Goal: Information Seeking & Learning: Learn about a topic

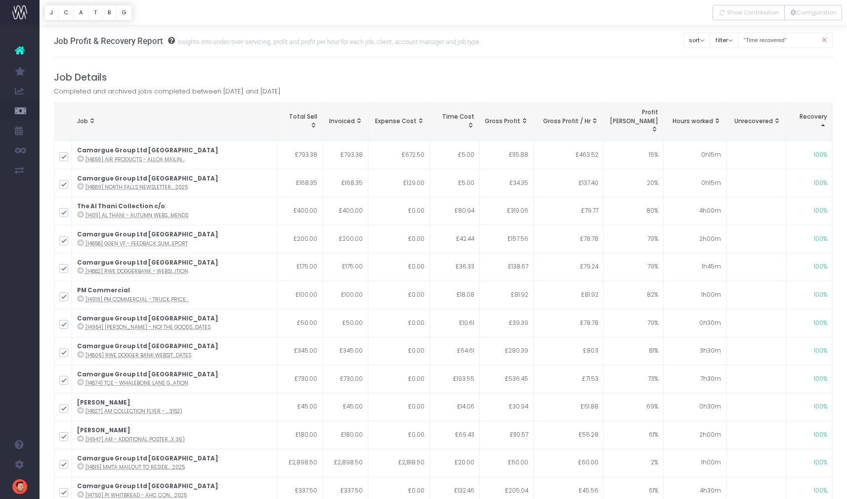
scroll to position [1594, 0]
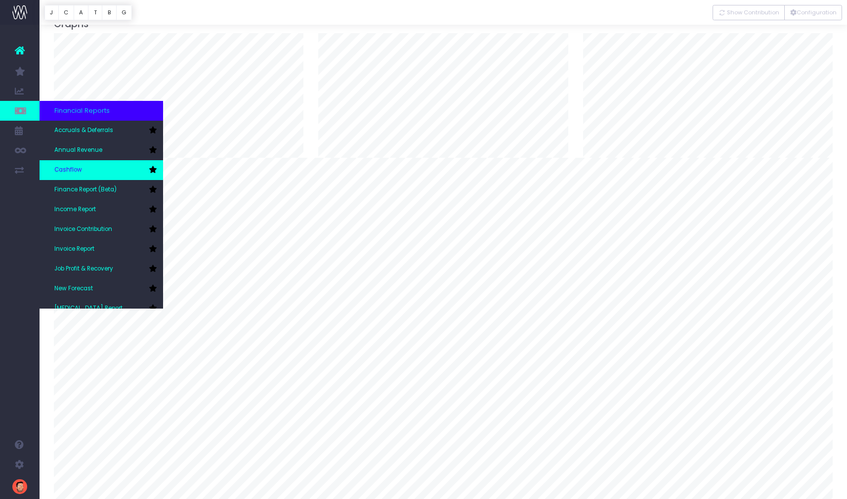
click at [70, 164] on link "Cashflow" at bounding box center [102, 170] width 124 height 20
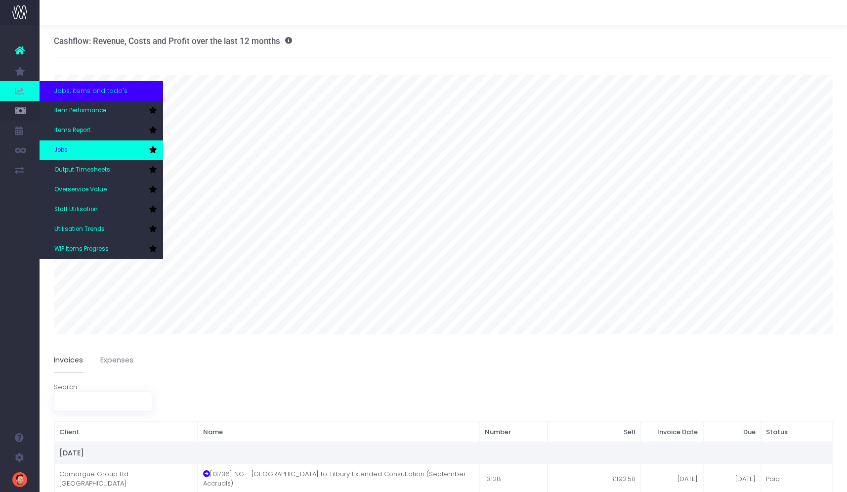
click at [73, 148] on link "Jobs" at bounding box center [102, 150] width 124 height 20
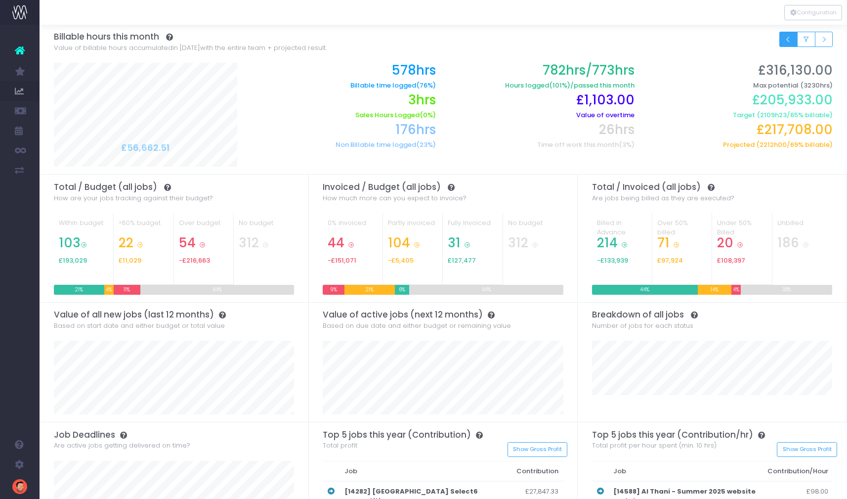
click at [785, 40] on icon "Small button group" at bounding box center [788, 40] width 7 height 0
click at [763, 49] on div "Filter by team: Clear Management Digital Director Digital Developer Artworker D…" at bounding box center [796, 43] width 73 height 22
click at [792, 41] on button "Small button group" at bounding box center [788, 39] width 18 height 15
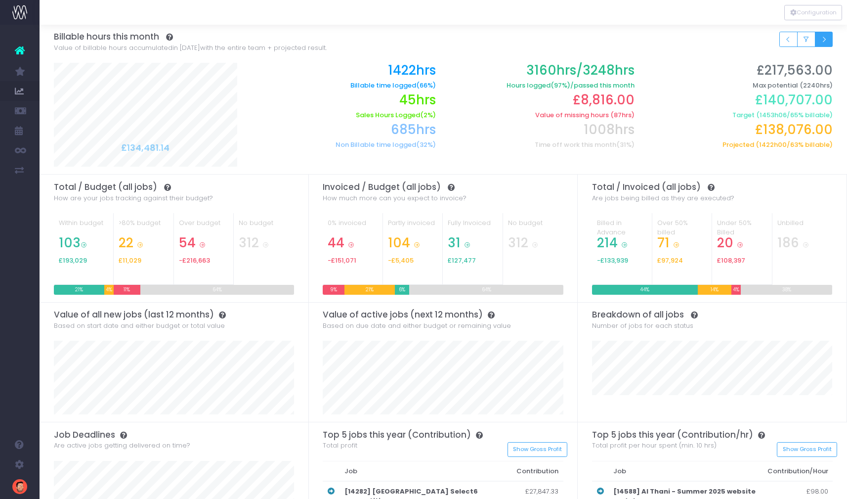
click at [829, 40] on button "Small button group" at bounding box center [824, 39] width 18 height 15
click at [829, 40] on div at bounding box center [444, 99] width 808 height 149
click at [830, 42] on button "Small button group" at bounding box center [824, 39] width 18 height 15
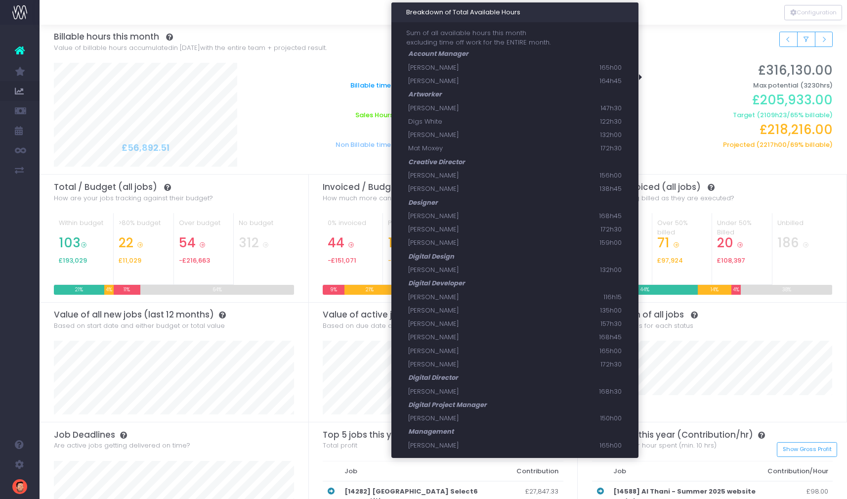
click at [680, 98] on h2 "£205,933.00" at bounding box center [741, 99] width 184 height 15
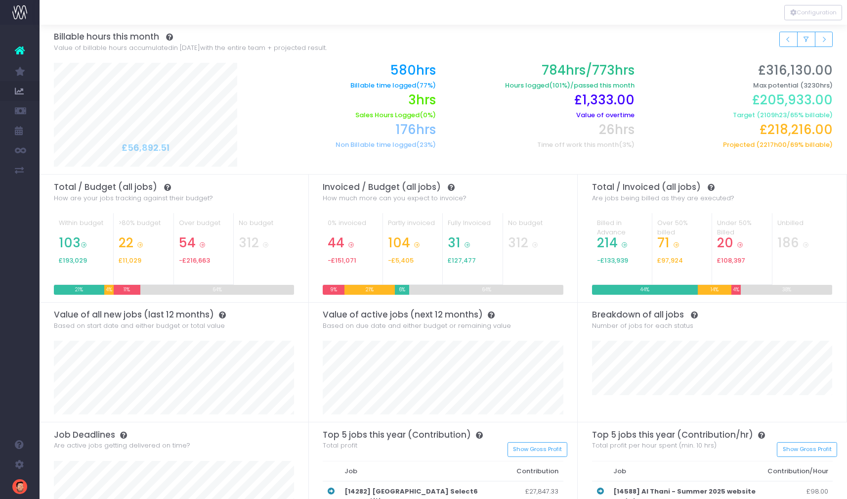
click at [721, 46] on div "Filter by team: Clear Management Digital Director Digital Developer Artworker D…" at bounding box center [443, 42] width 779 height 35
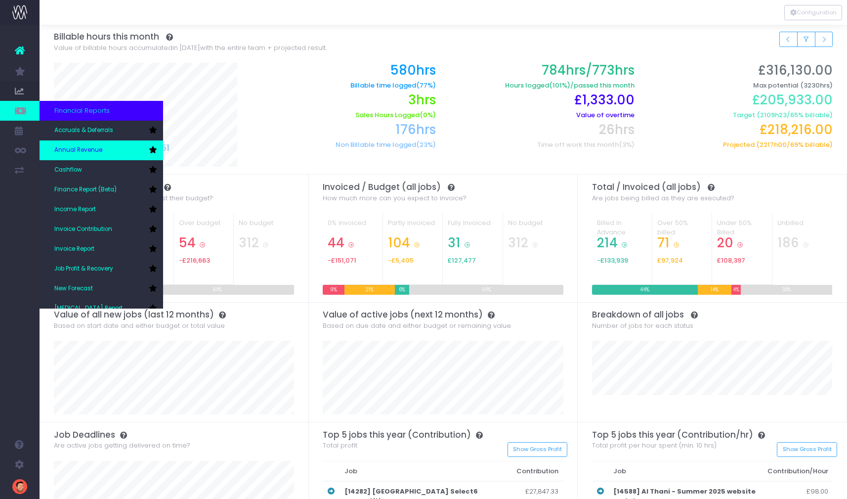
click at [94, 149] on span "Annual Revenue" at bounding box center [78, 150] width 48 height 9
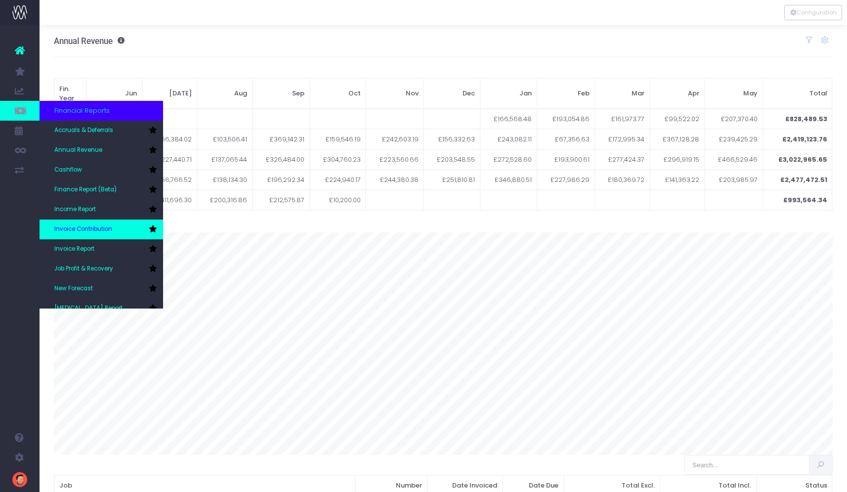
click at [82, 225] on span "Invoice Contribution" at bounding box center [83, 229] width 58 height 9
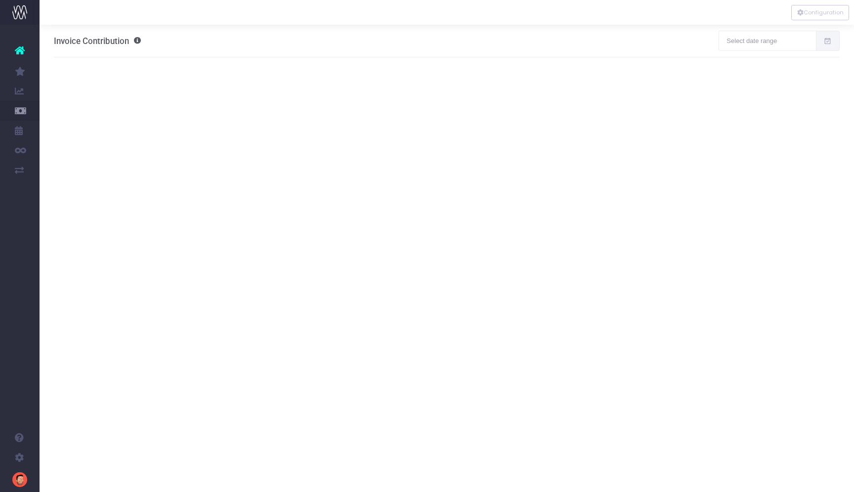
click at [828, 41] on icon at bounding box center [827, 41] width 8 height 0
type input "[DATE]"
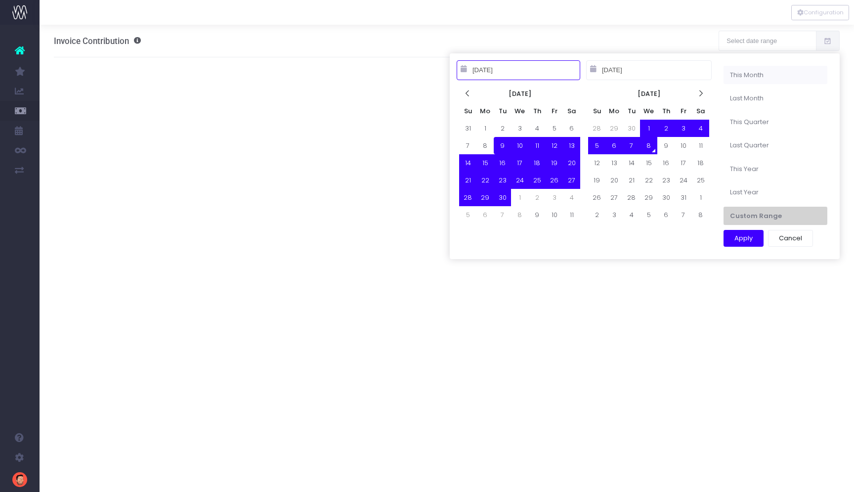
type input "[DATE]"
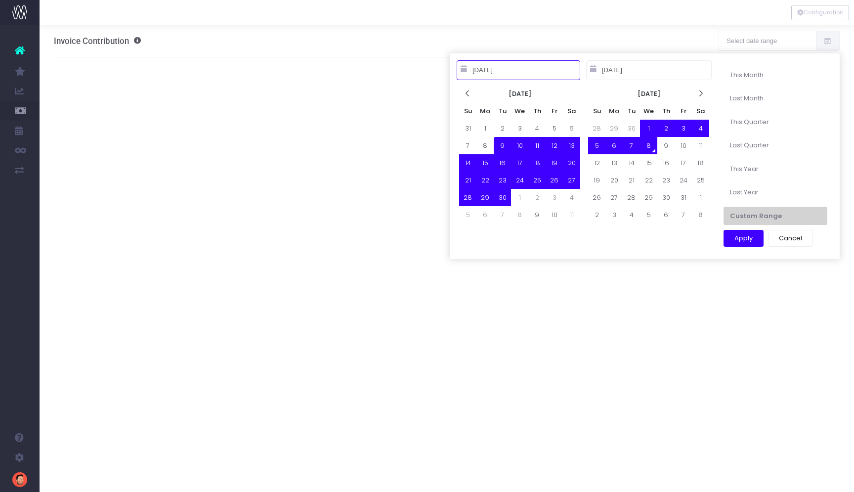
type input "[DATE]"
type input "01-01-2024"
type input "12-31-2024"
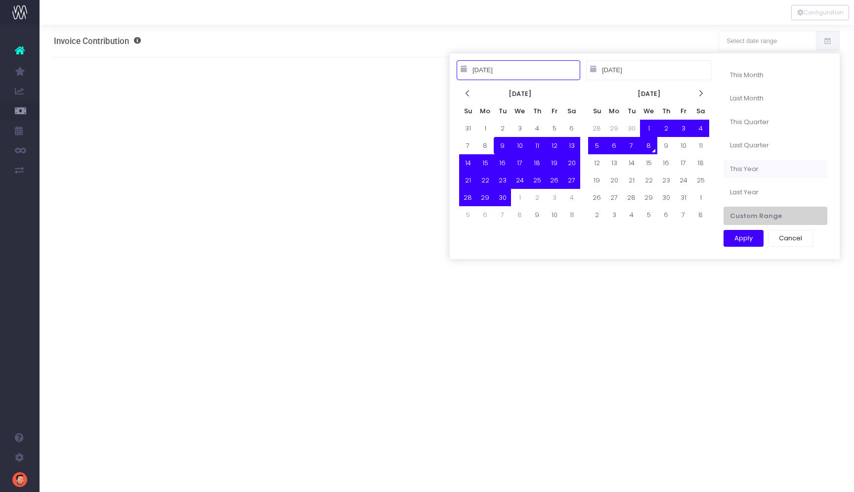
type input "09-09-2025"
type input "10-08-2025"
type input "01-01-2025"
type input "12-31-2025"
type input "09-09-2025"
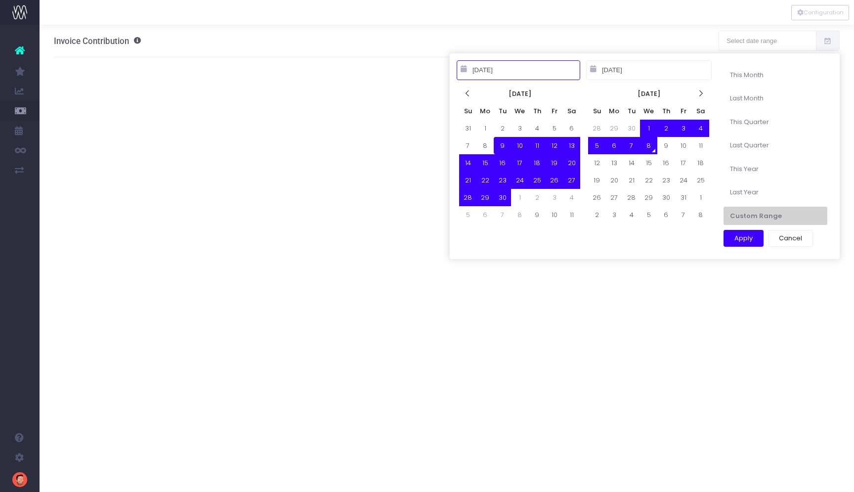
type input "10-08-2025"
type input "01-01-2025"
type input "12-31-2025"
type input "09-09-2025"
type input "10-08-2025"
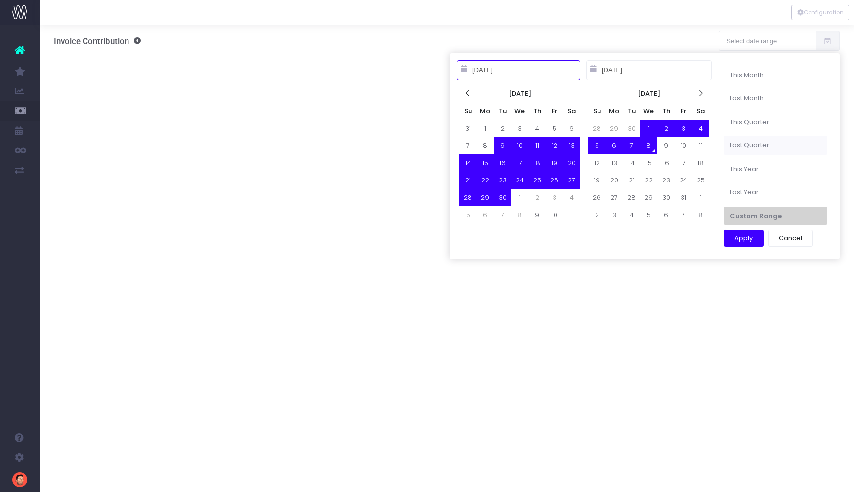
type input "07-01-2025"
type input "09-30-2025"
type input "09-09-2025"
type input "10-08-2025"
type input "01-01-2025"
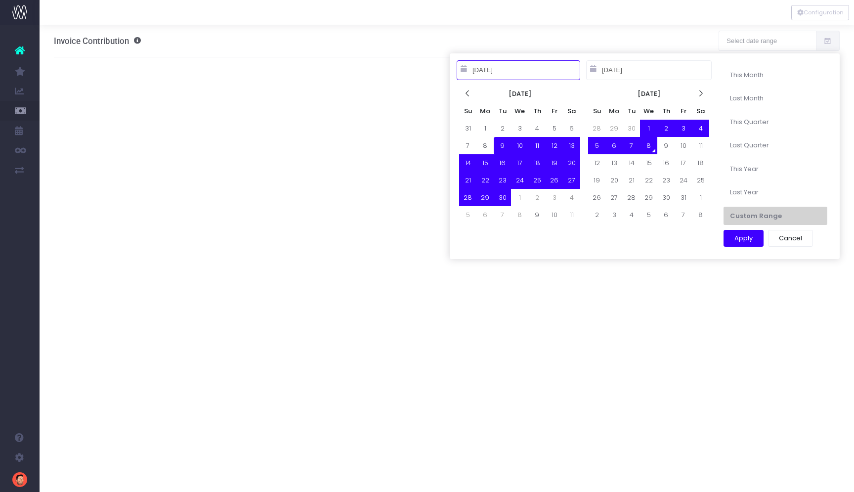
type input "12-31-2025"
click at [744, 173] on li "This Year" at bounding box center [776, 169] width 104 height 19
type input "Jan 1st 25 – Dec 31st 25"
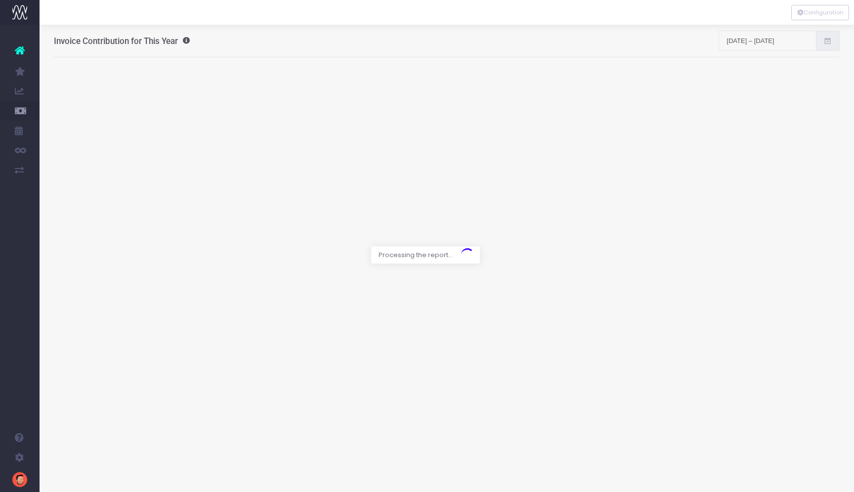
click at [54, 235] on link "Utilisation Trends" at bounding box center [47, 229] width 15 height 20
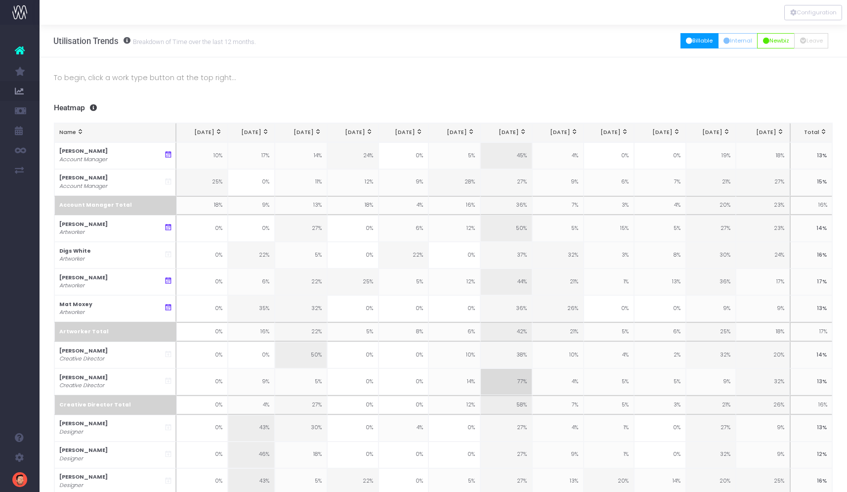
click at [693, 47] on button "Billable" at bounding box center [700, 40] width 38 height 15
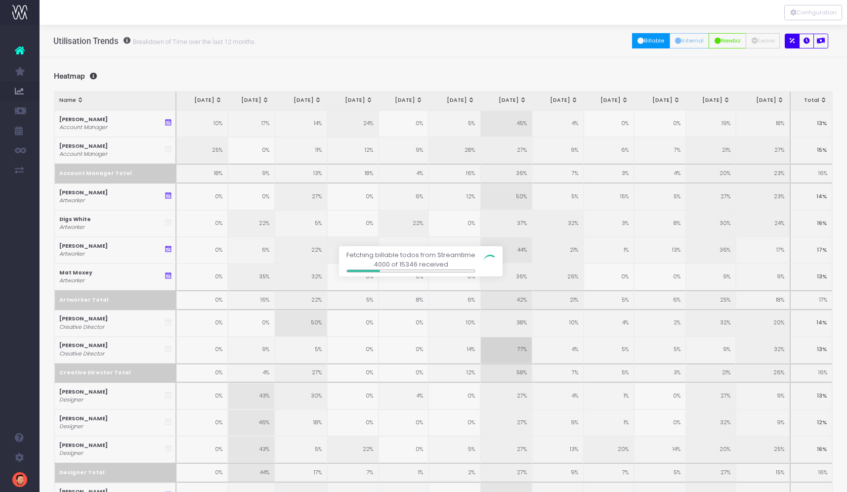
click at [50, 239] on div at bounding box center [423, 246] width 847 height 492
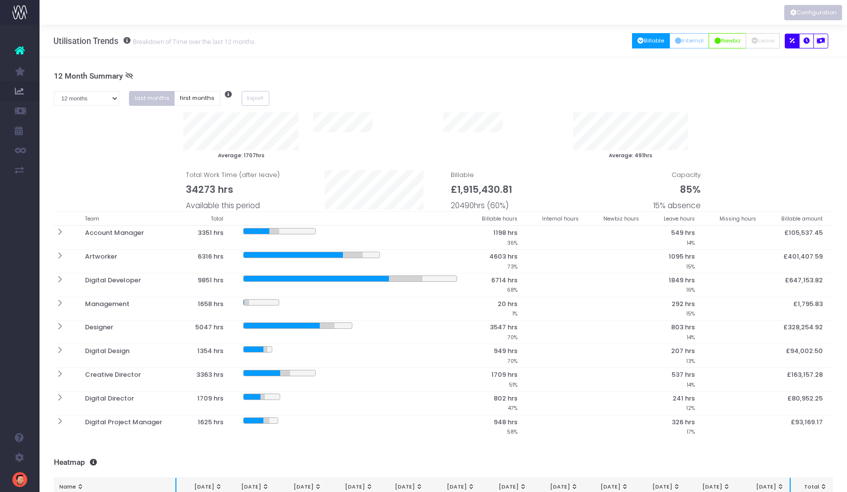
click at [830, 12] on button "Configuration" at bounding box center [813, 12] width 58 height 15
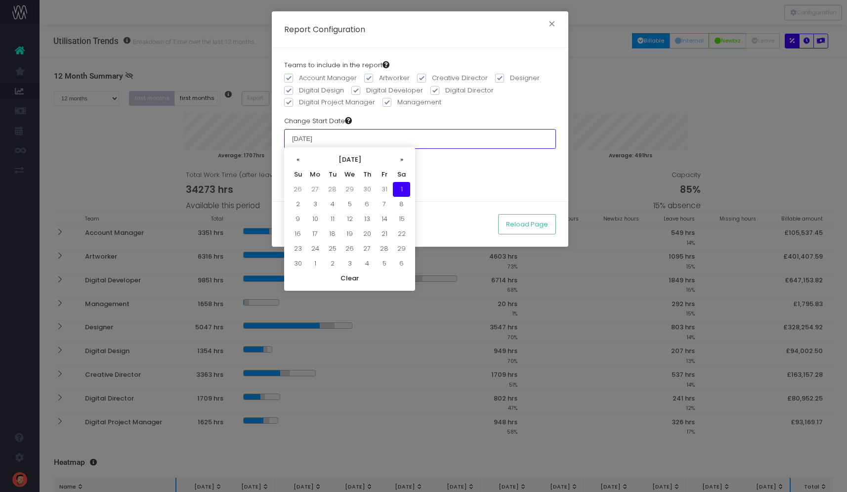
click at [353, 139] on input "01 June 2024" at bounding box center [420, 139] width 272 height 20
click at [401, 160] on th "»" at bounding box center [401, 159] width 17 height 15
click at [402, 161] on th "»" at bounding box center [401, 159] width 17 height 15
click at [402, 160] on th "»" at bounding box center [401, 159] width 17 height 15
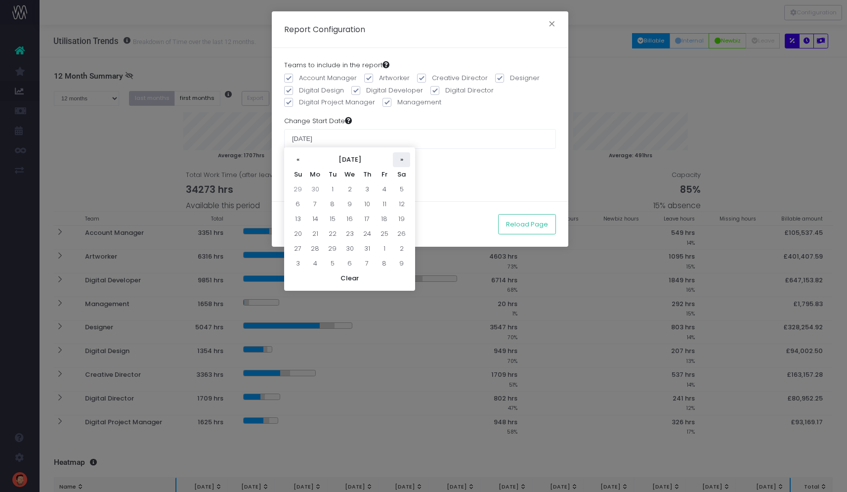
click at [400, 159] on th "»" at bounding box center [401, 159] width 17 height 15
click at [401, 158] on th "»" at bounding box center [401, 159] width 17 height 15
click at [400, 159] on th "»" at bounding box center [401, 159] width 17 height 15
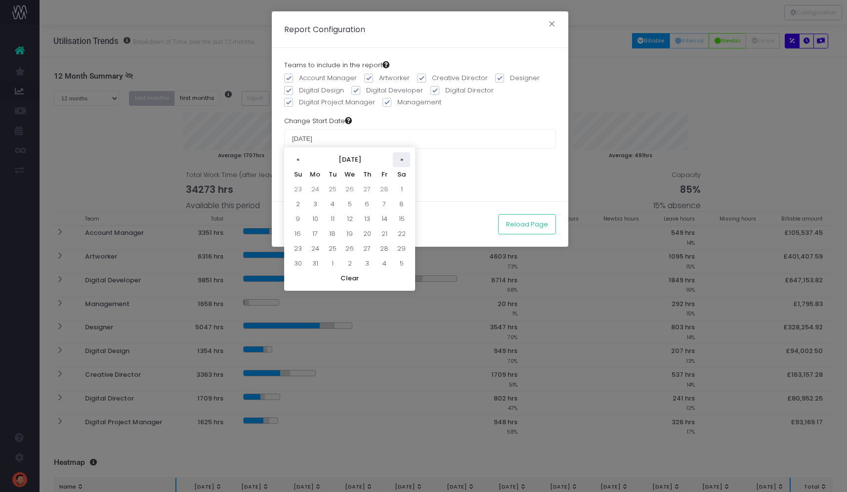
click at [401, 159] on th "»" at bounding box center [401, 159] width 17 height 15
click at [397, 158] on th "»" at bounding box center [401, 159] width 17 height 15
click at [299, 204] on td "1" at bounding box center [297, 204] width 17 height 15
type input "[DATE]"
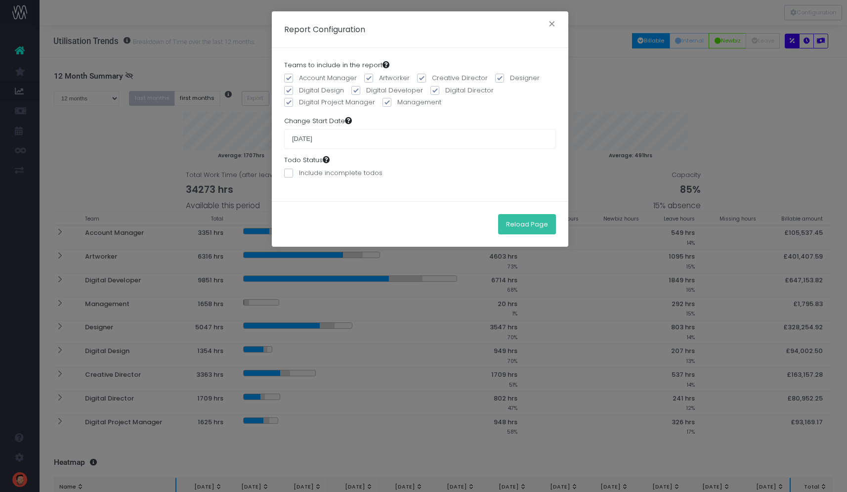
click at [536, 223] on button "Reload Page" at bounding box center [527, 224] width 58 height 20
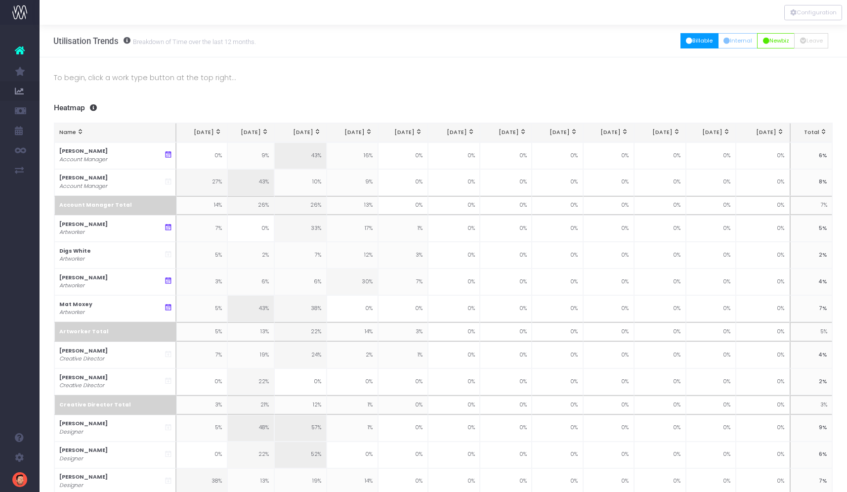
click at [693, 39] on button "Billable" at bounding box center [700, 40] width 38 height 15
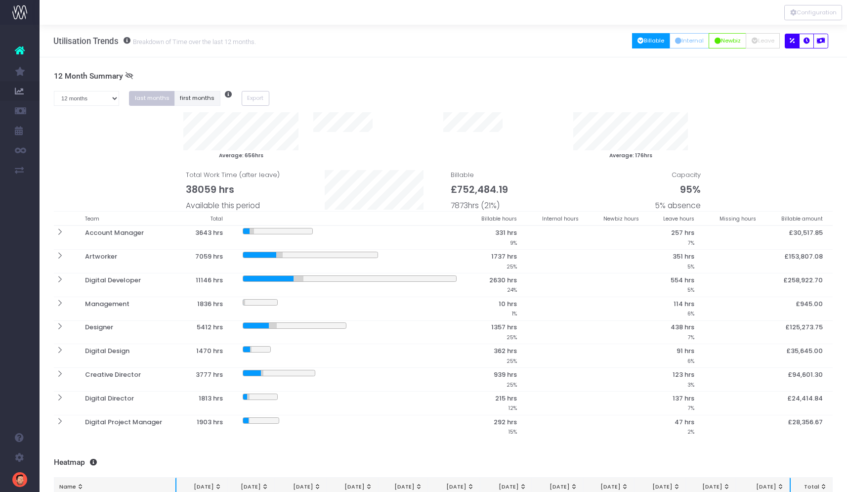
click at [197, 98] on button "first months" at bounding box center [197, 98] width 46 height 15
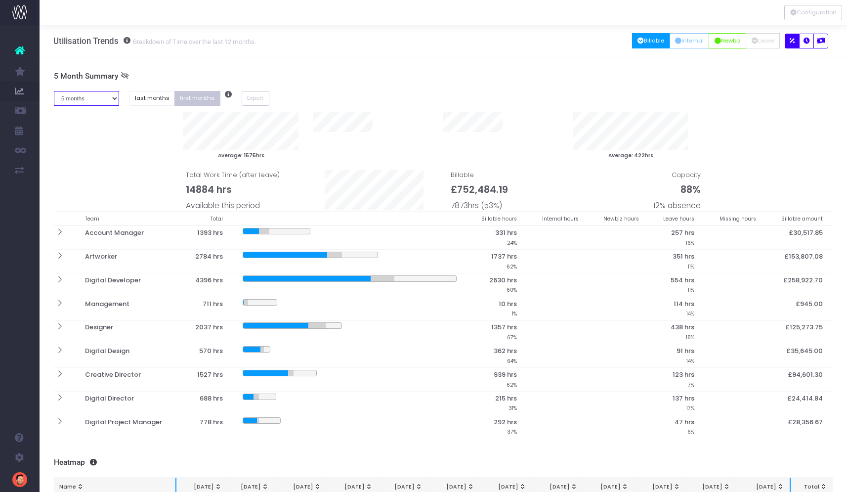
select select "four"
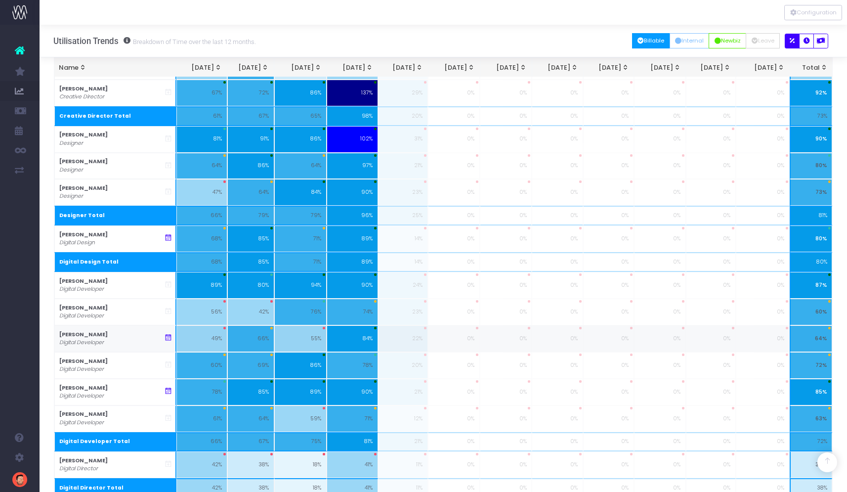
scroll to position [397, 0]
